Goal: Information Seeking & Learning: Learn about a topic

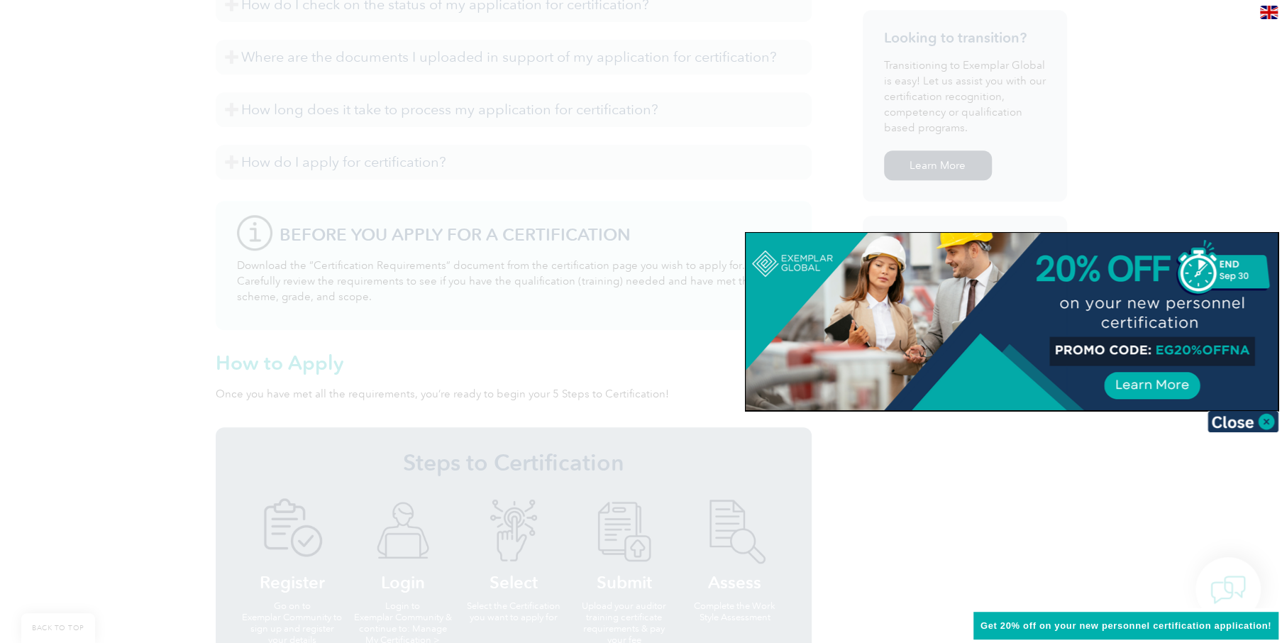
scroll to position [879, 0]
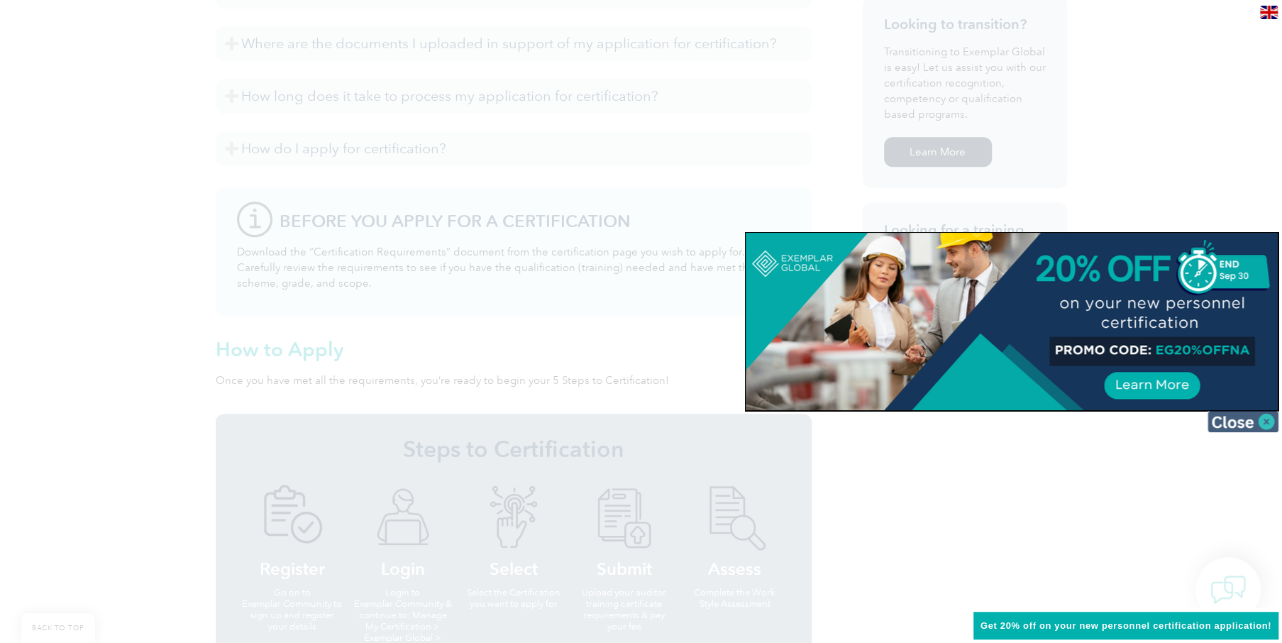
click at [1264, 425] on img at bounding box center [1242, 421] width 71 height 21
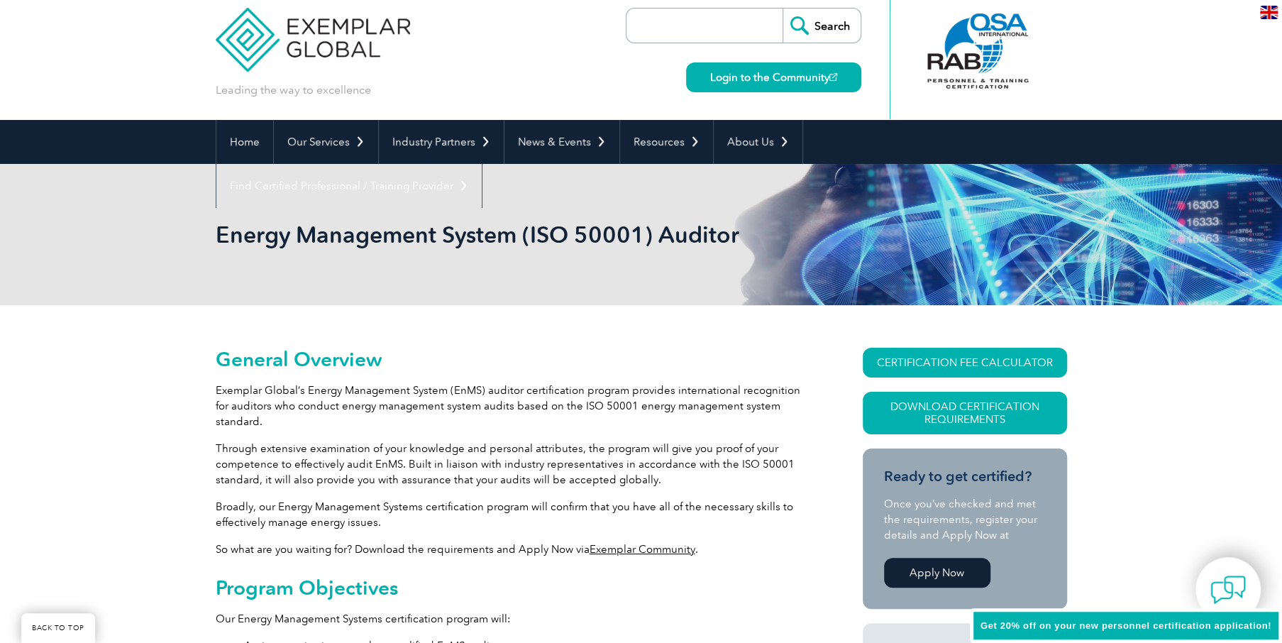
scroll to position [0, 0]
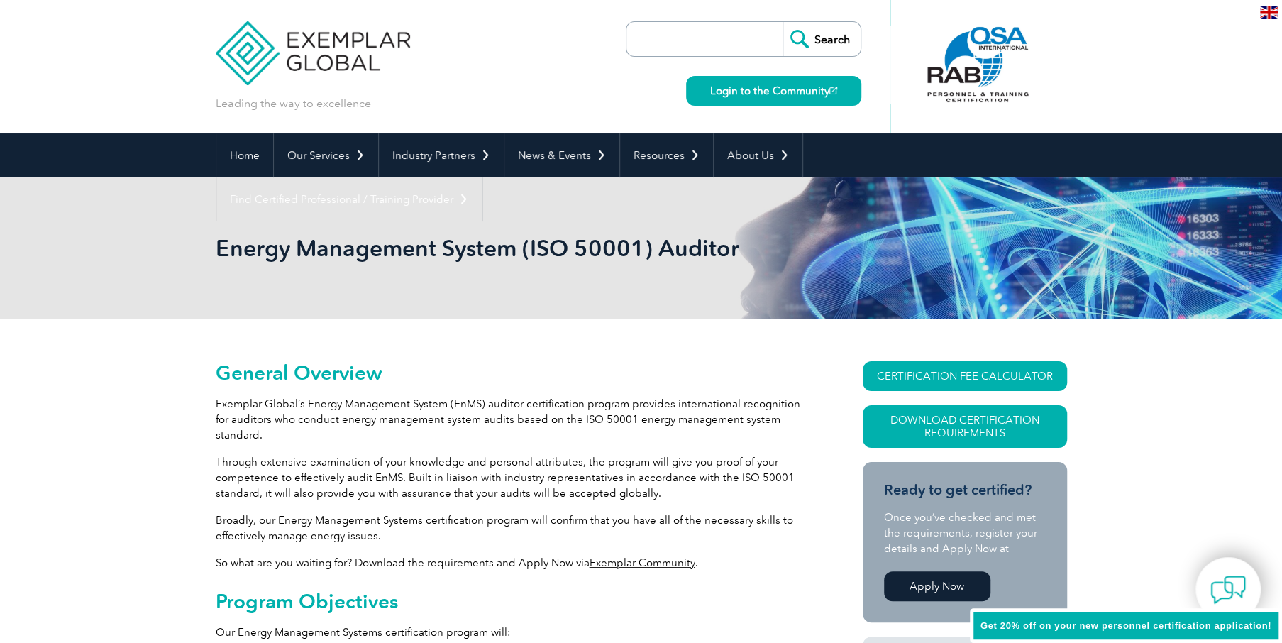
click at [719, 41] on input "search" at bounding box center [707, 39] width 149 height 34
type input "iso 27001"
click at [782, 22] on input "Search" at bounding box center [821, 39] width 78 height 34
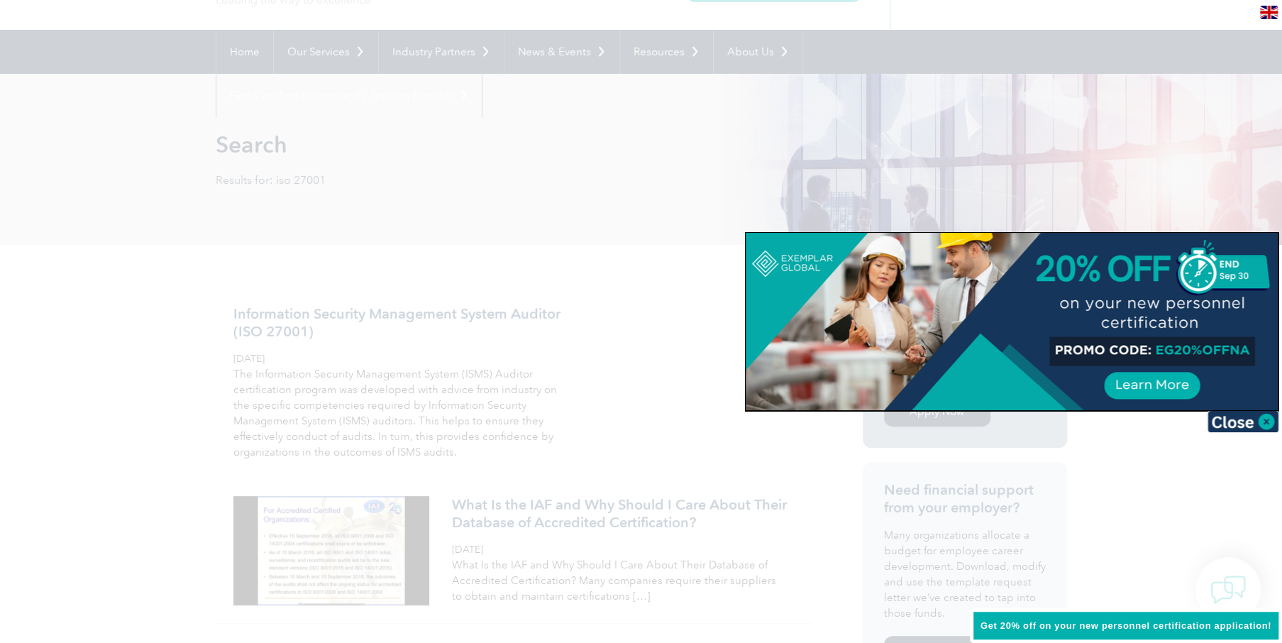
scroll to position [116, 0]
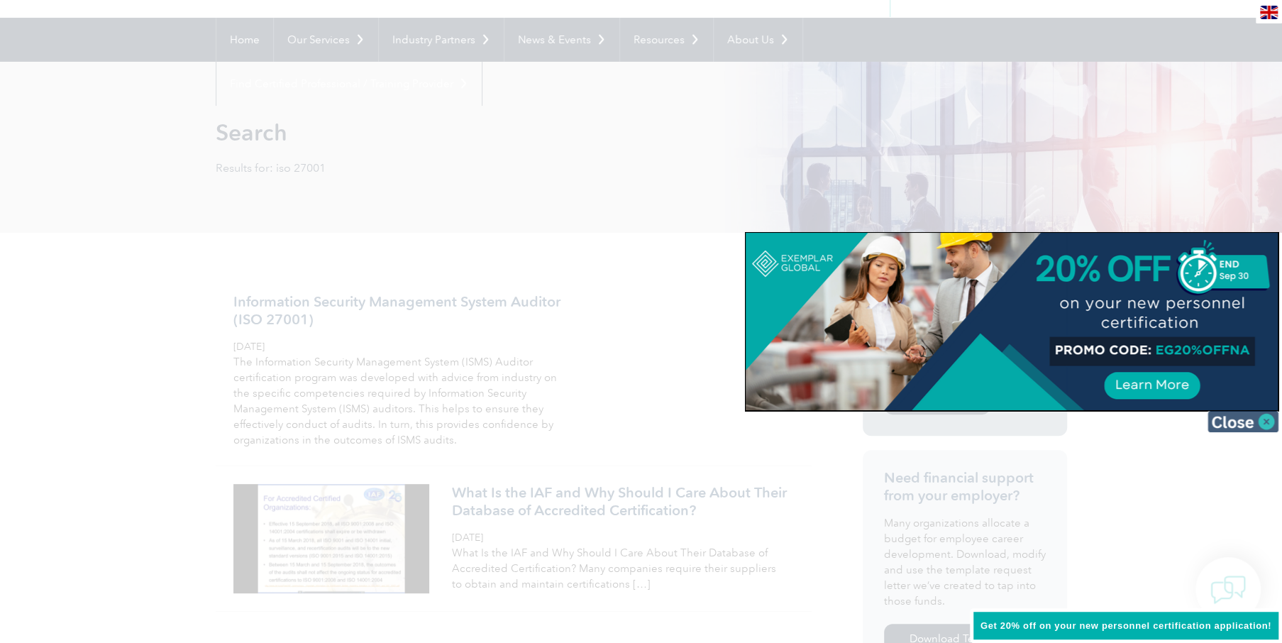
click at [1263, 417] on img at bounding box center [1242, 421] width 71 height 21
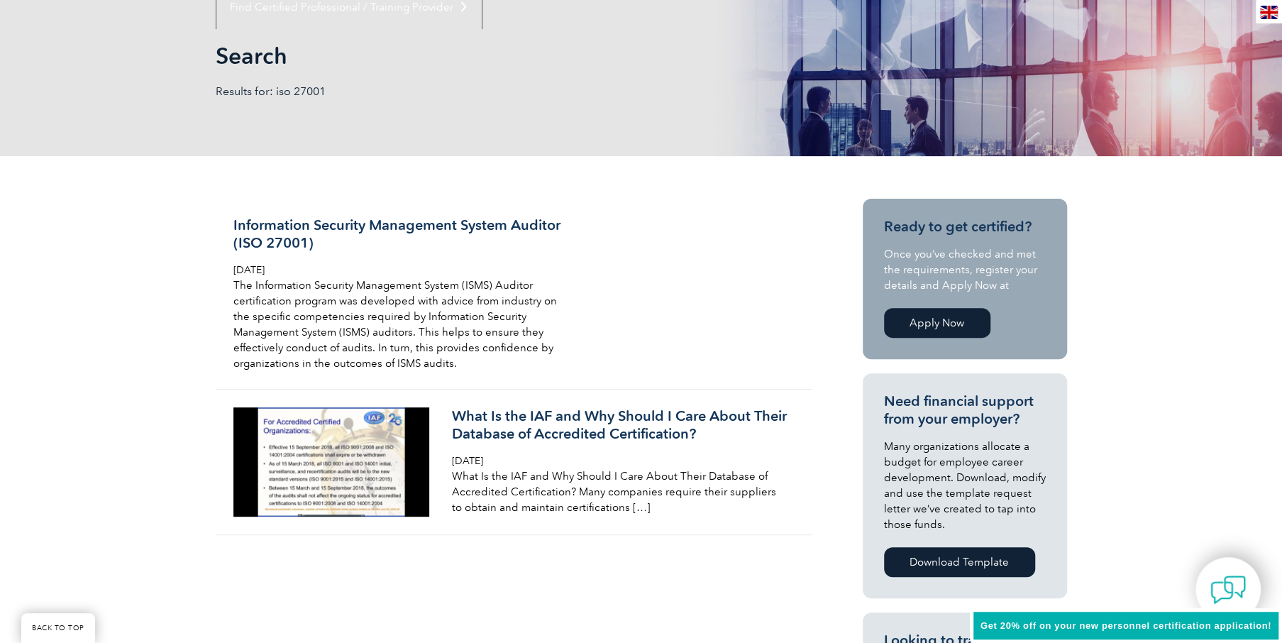
scroll to position [0, 0]
